Goal: Information Seeking & Learning: Learn about a topic

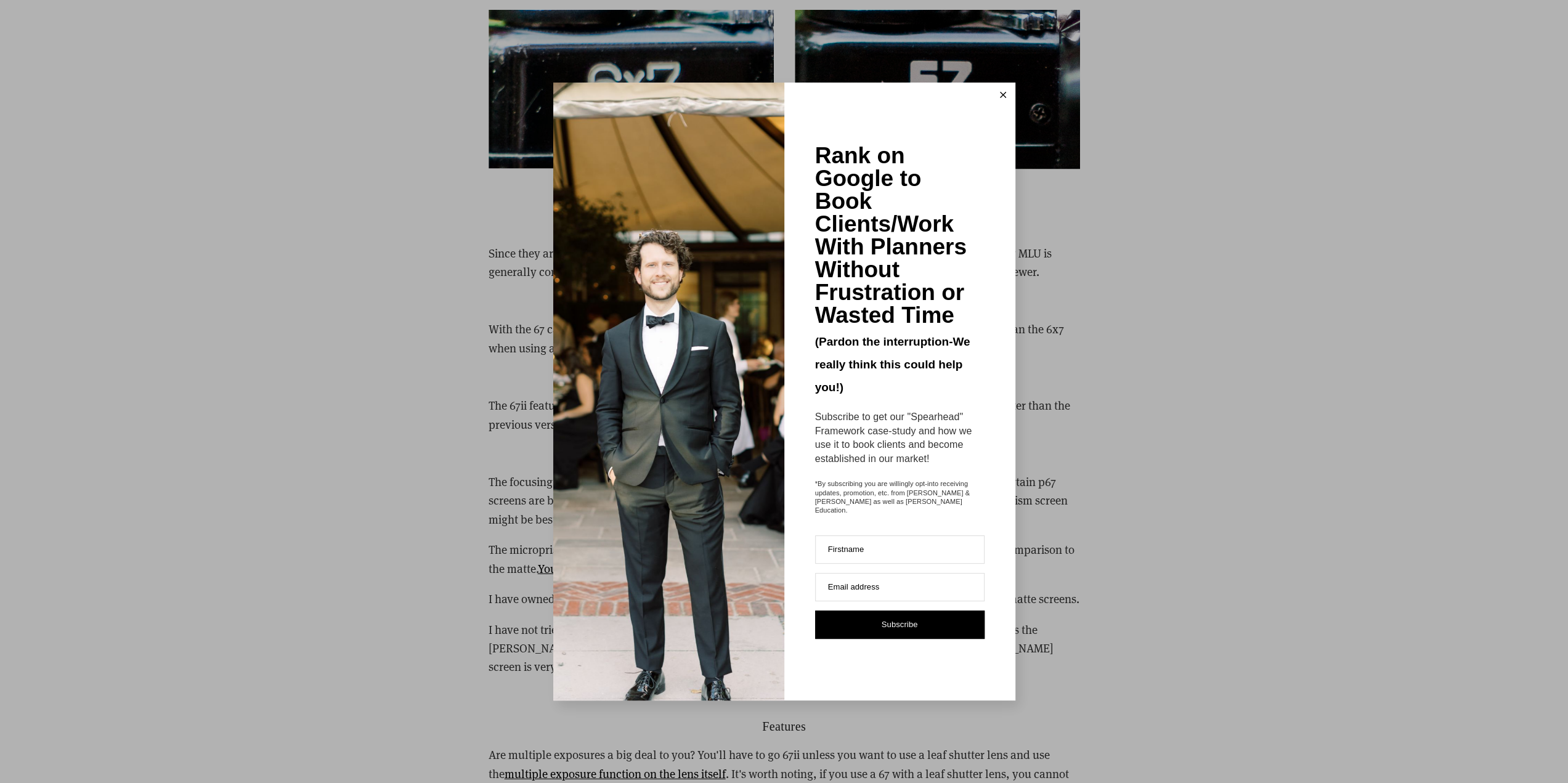
scroll to position [3327, 0]
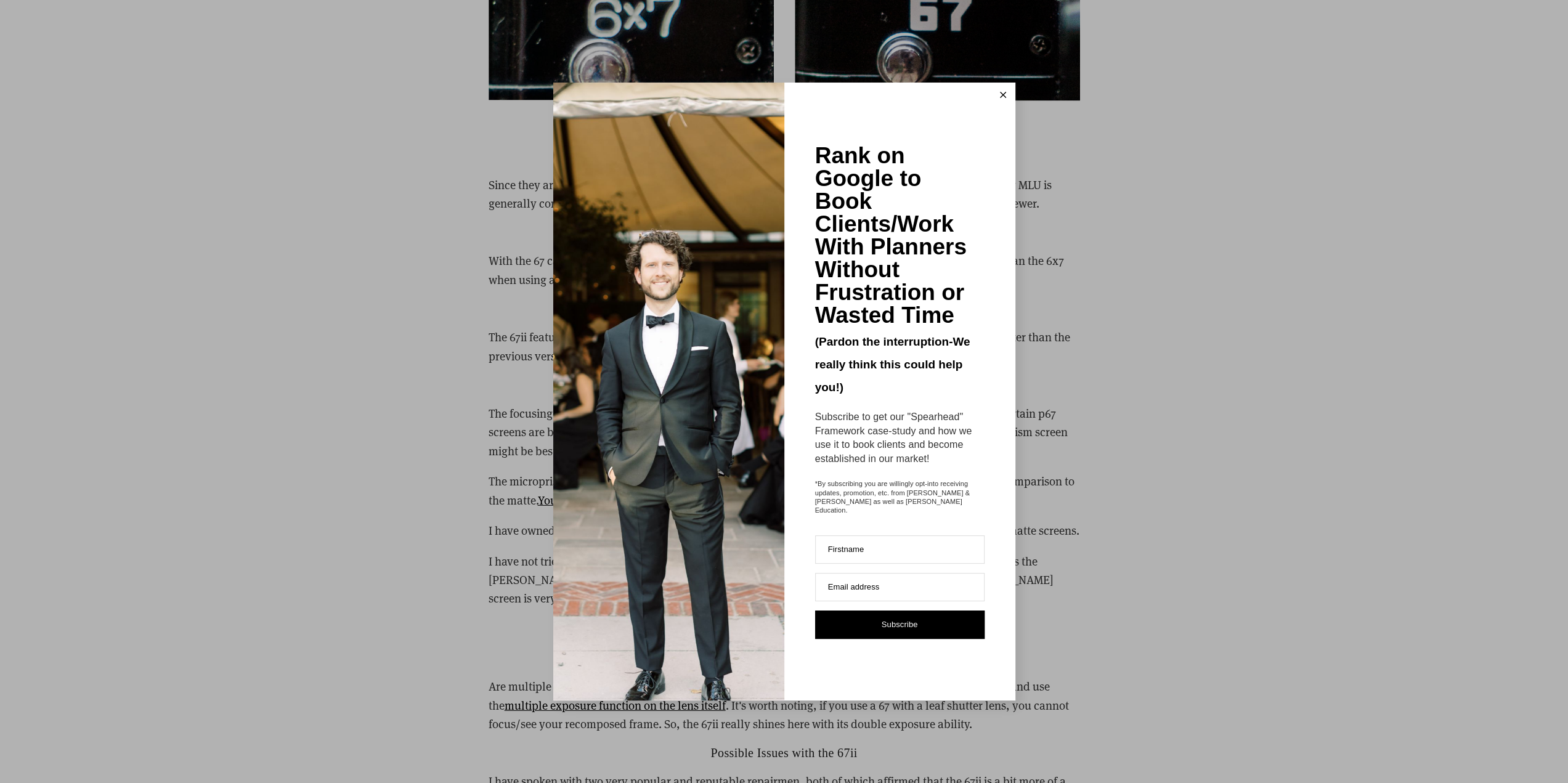
click at [1003, 95] on button at bounding box center [1003, 95] width 25 height 25
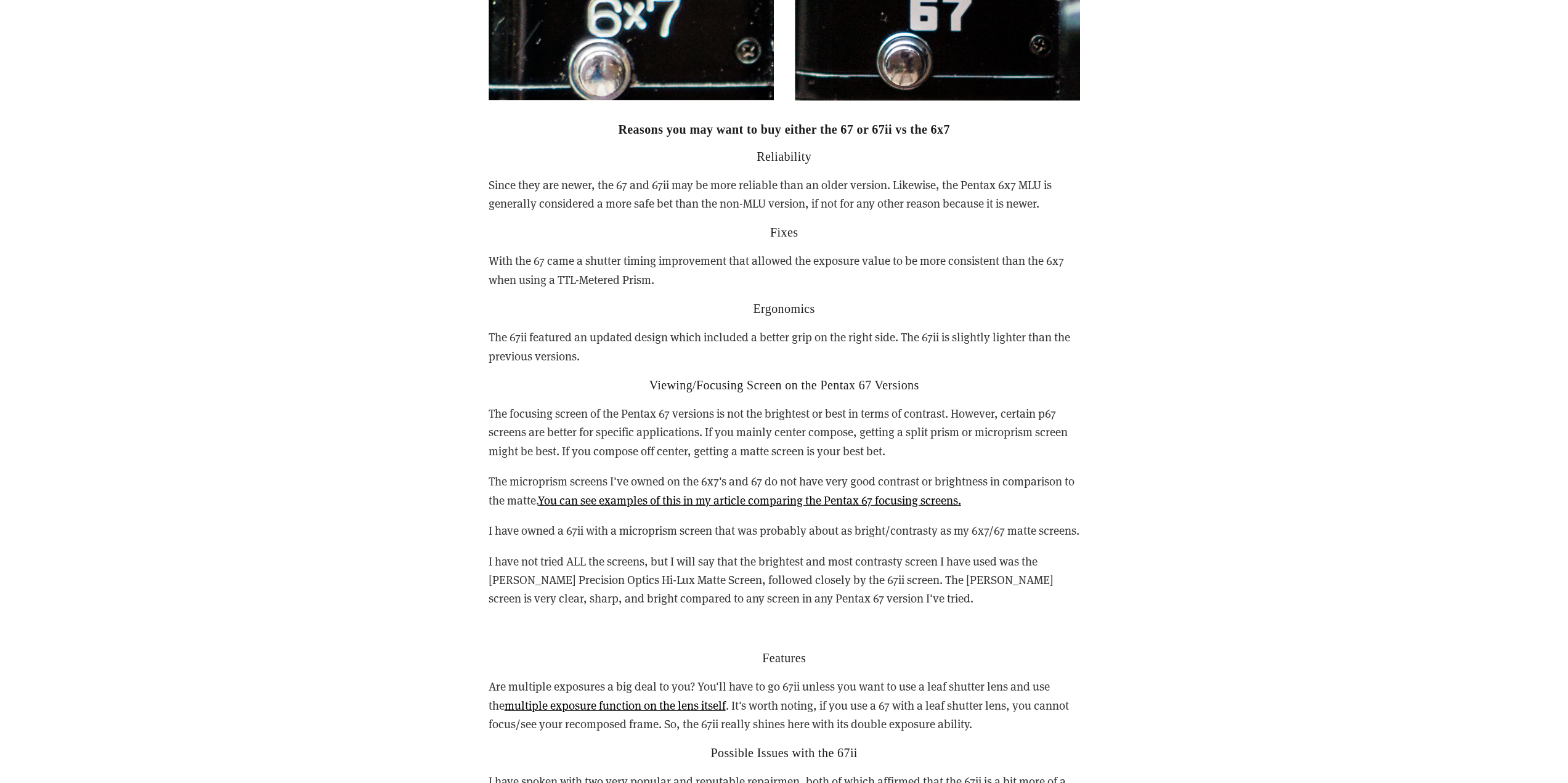
click at [765, 404] on p "The focusing screen of the Pentax 67 versions is not the brightest or best in t…" at bounding box center [784, 432] width 591 height 56
click at [859, 404] on p "The focusing screen of the Pentax 67 versions is not the brightest or best in t…" at bounding box center [784, 432] width 591 height 56
drag, startPoint x: 621, startPoint y: 411, endPoint x: 857, endPoint y: 408, distance: 236.0
click at [857, 408] on p "The focusing screen of the Pentax 67 versions is not the brightest or best in t…" at bounding box center [784, 432] width 591 height 56
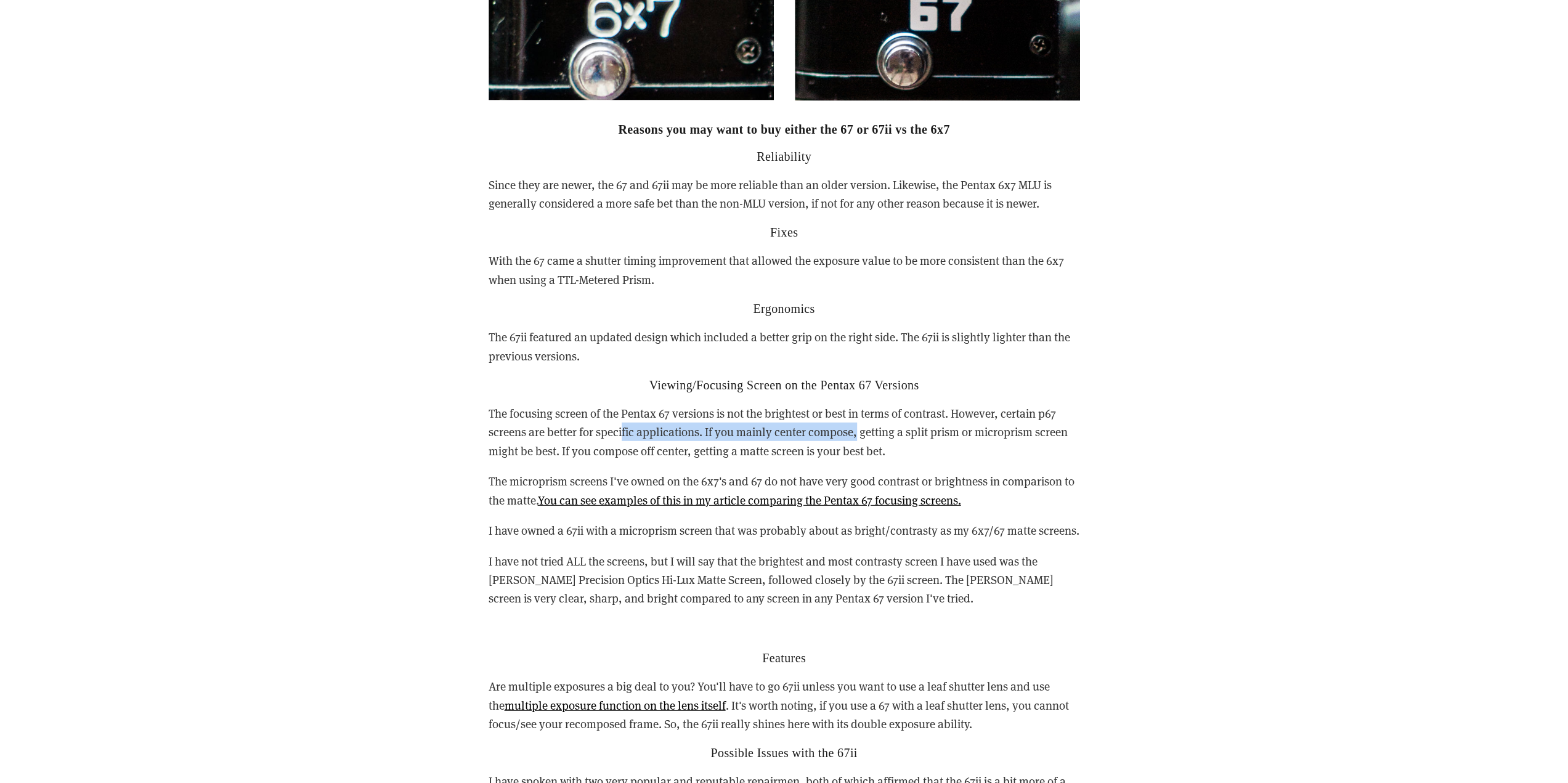
click at [857, 408] on p "The focusing screen of the Pentax 67 versions is not the brightest or best in t…" at bounding box center [784, 432] width 591 height 56
drag, startPoint x: 739, startPoint y: 416, endPoint x: 891, endPoint y: 409, distance: 152.2
click at [891, 409] on p "The focusing screen of the Pentax 67 versions is not the brightest or best in t…" at bounding box center [784, 432] width 591 height 56
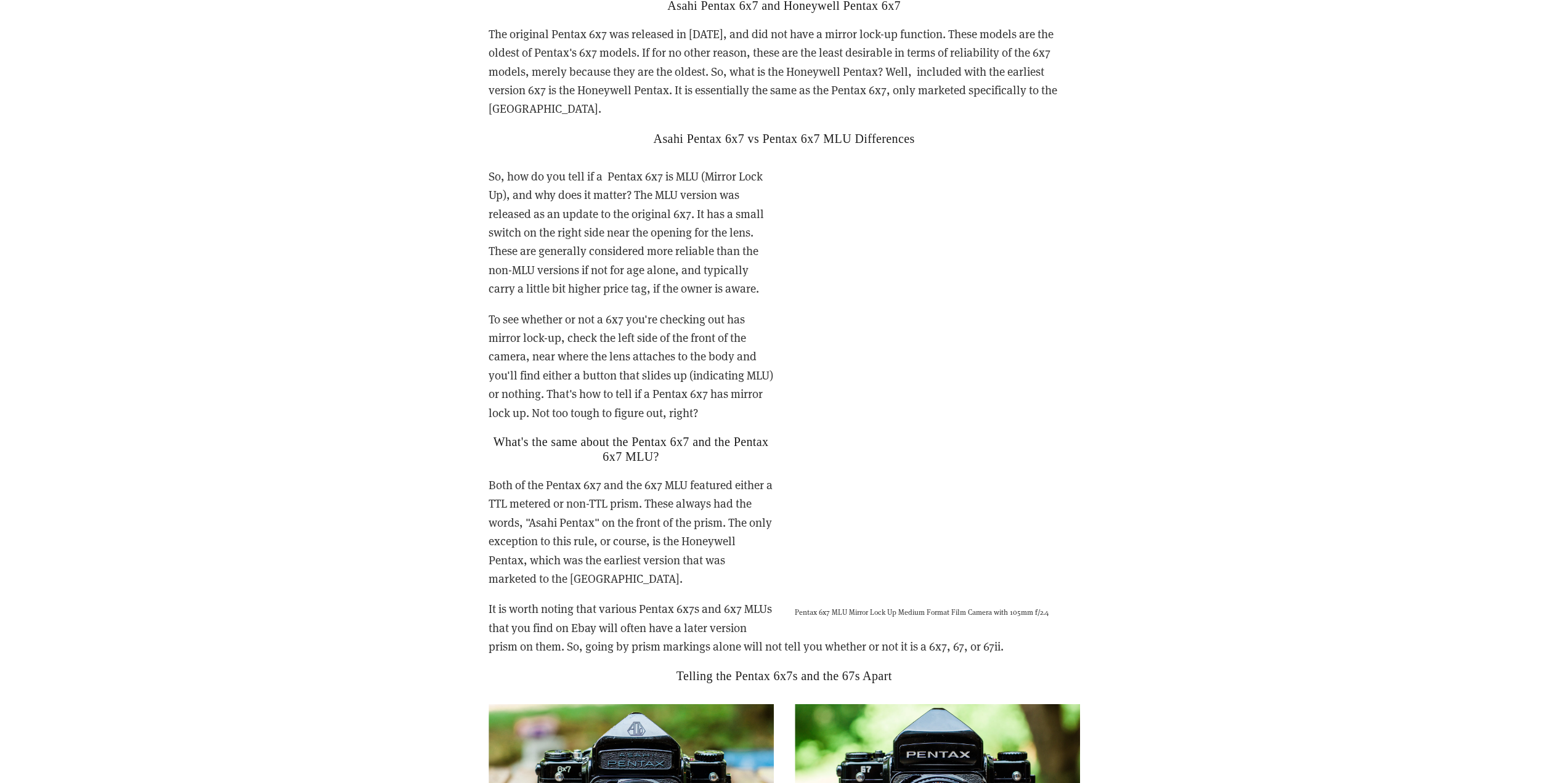
scroll to position [2033, 0]
